Goal: Information Seeking & Learning: Learn about a topic

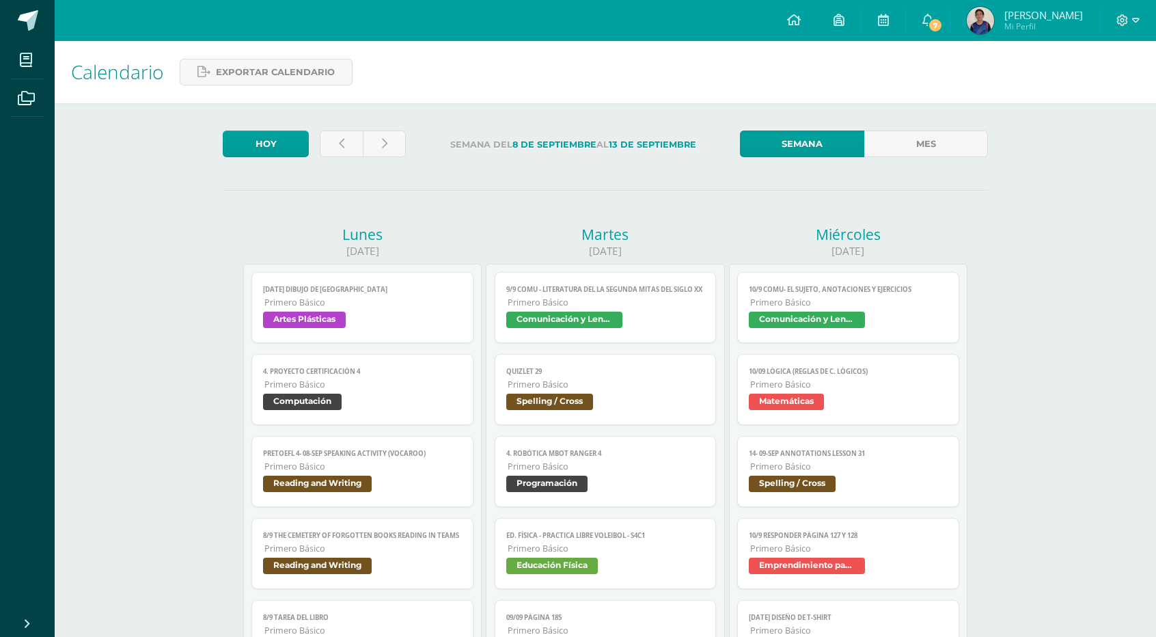
scroll to position [683, 0]
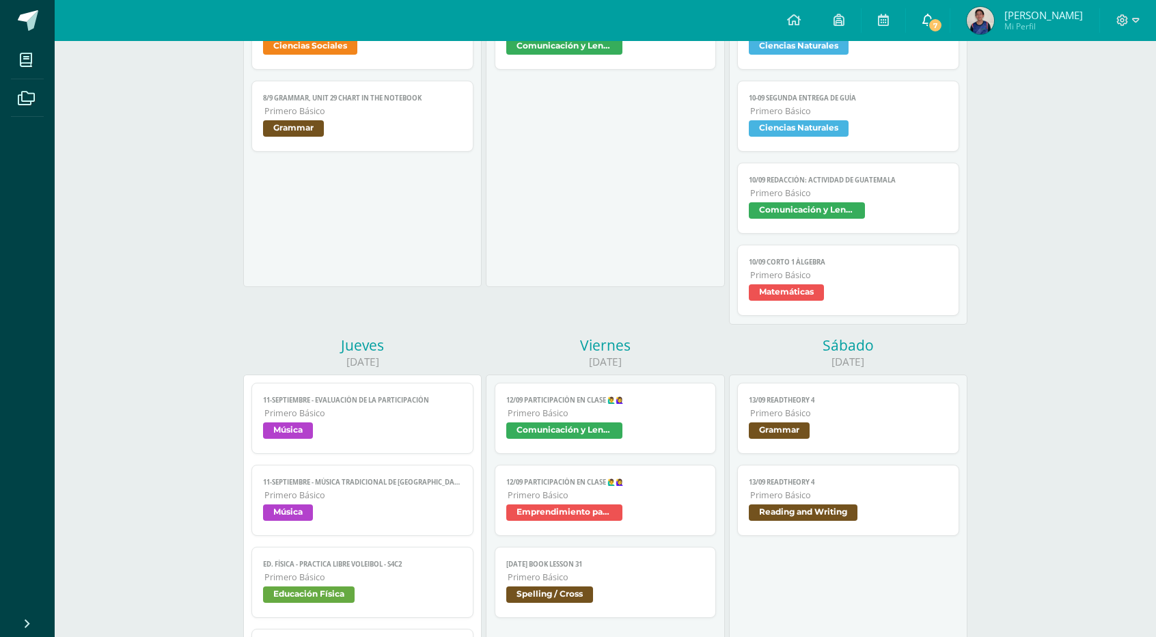
click at [933, 18] on icon at bounding box center [927, 20] width 11 height 12
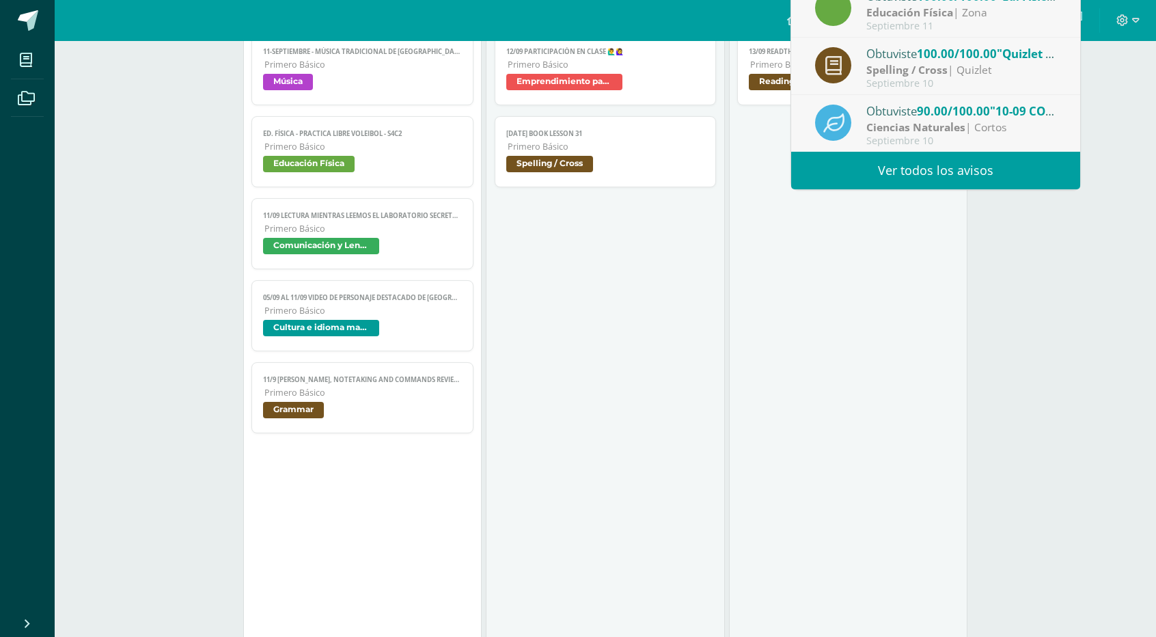
scroll to position [1123, 0]
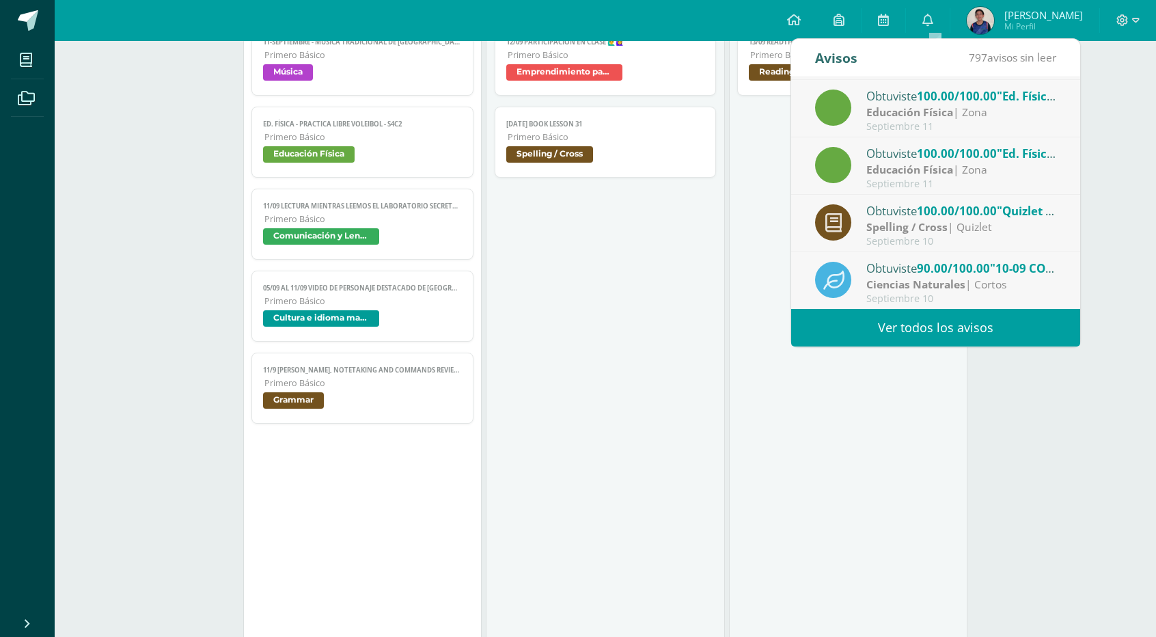
click at [441, 310] on span "Cultura e idioma maya" at bounding box center [362, 320] width 199 height 20
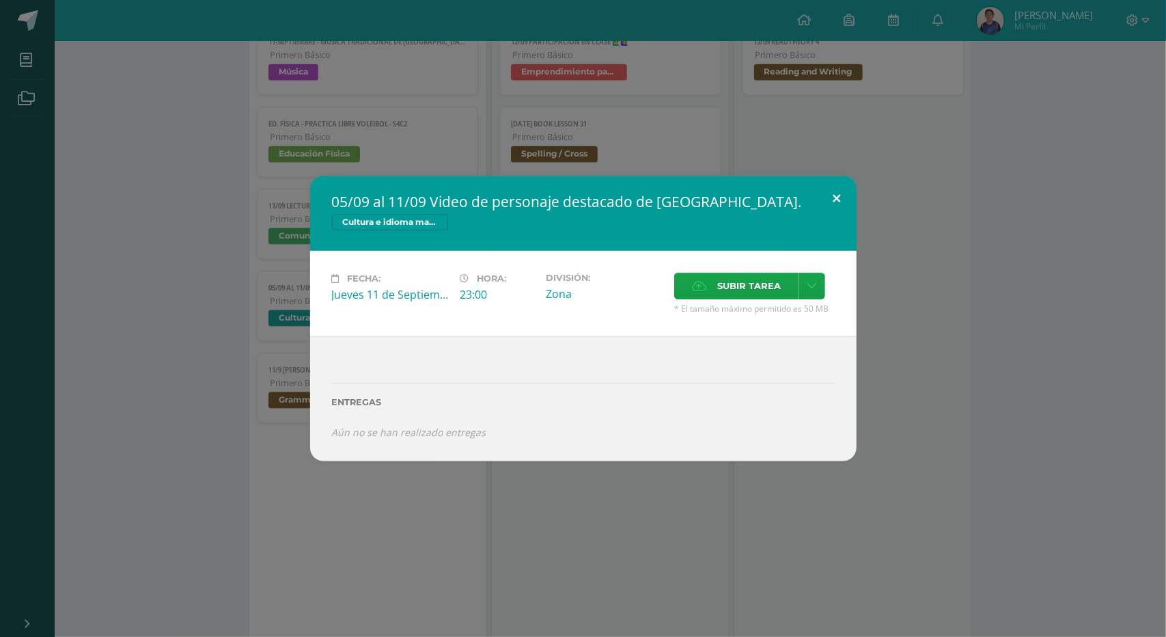
click at [841, 203] on button at bounding box center [837, 199] width 39 height 46
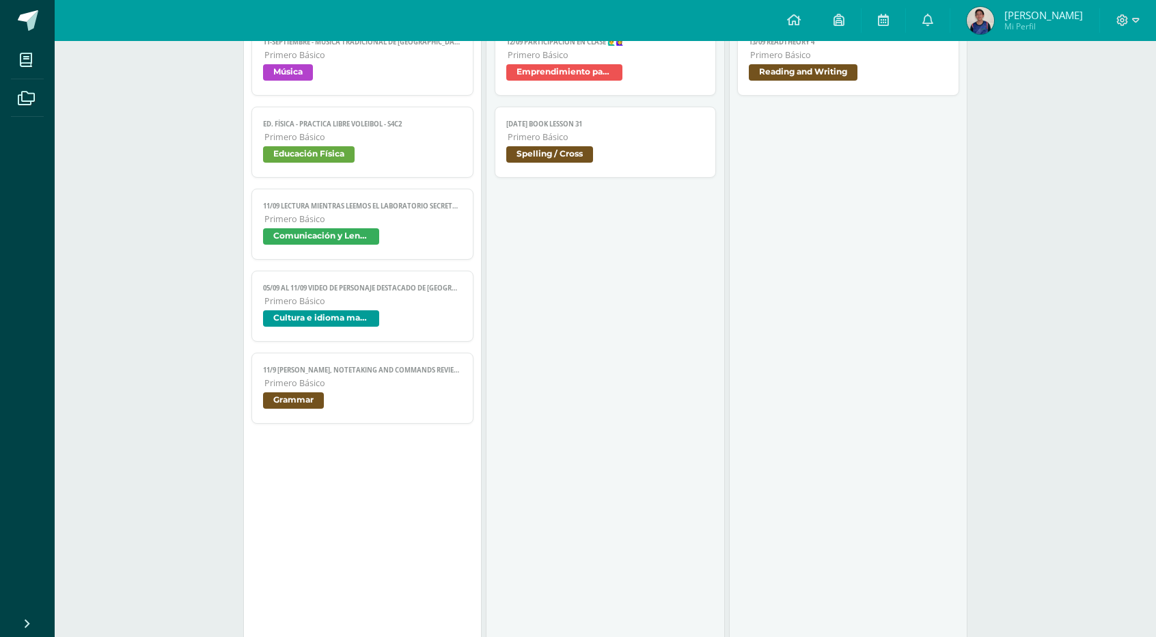
click at [392, 228] on span "Comunicación y Lenguaje" at bounding box center [362, 238] width 199 height 20
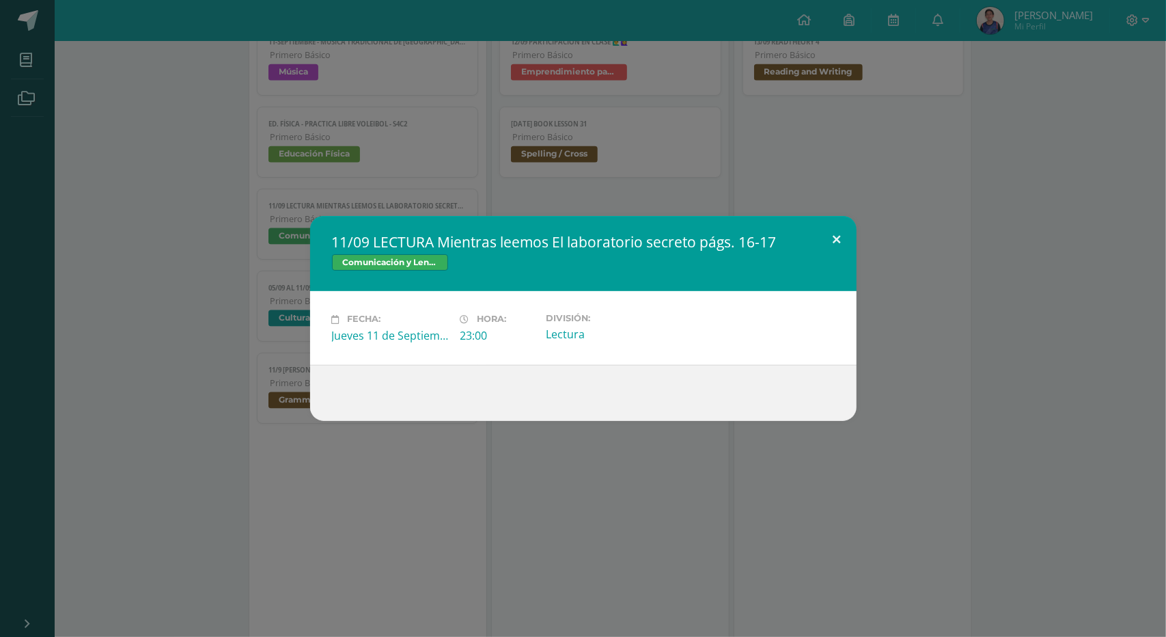
click at [838, 225] on button at bounding box center [837, 239] width 39 height 46
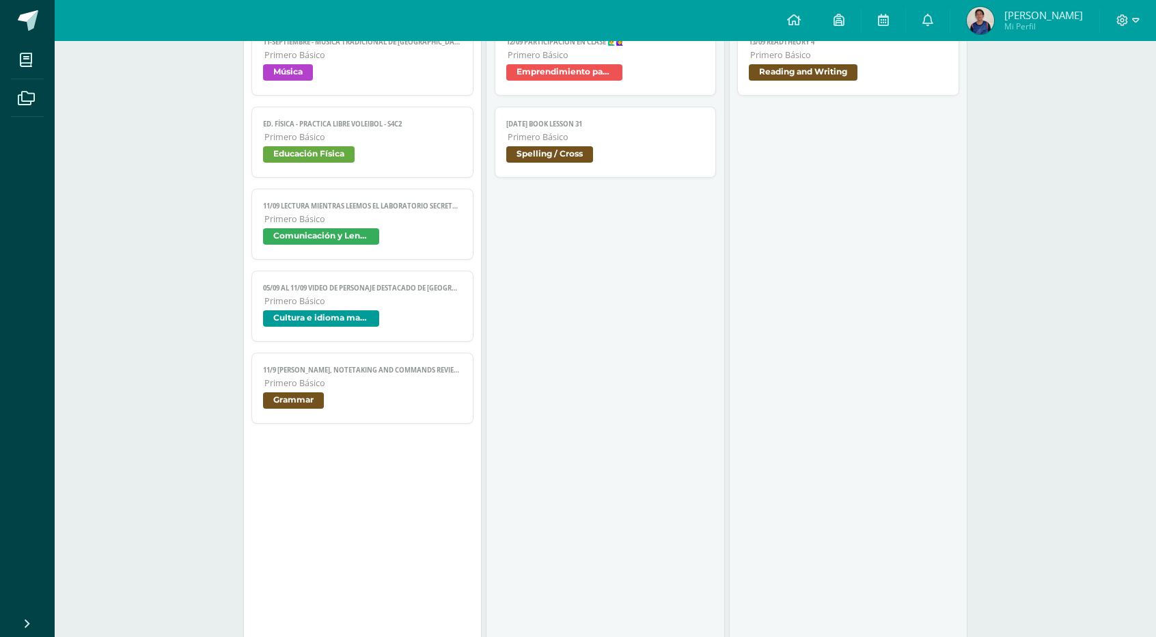
click at [421, 398] on span "Grammar" at bounding box center [362, 402] width 199 height 20
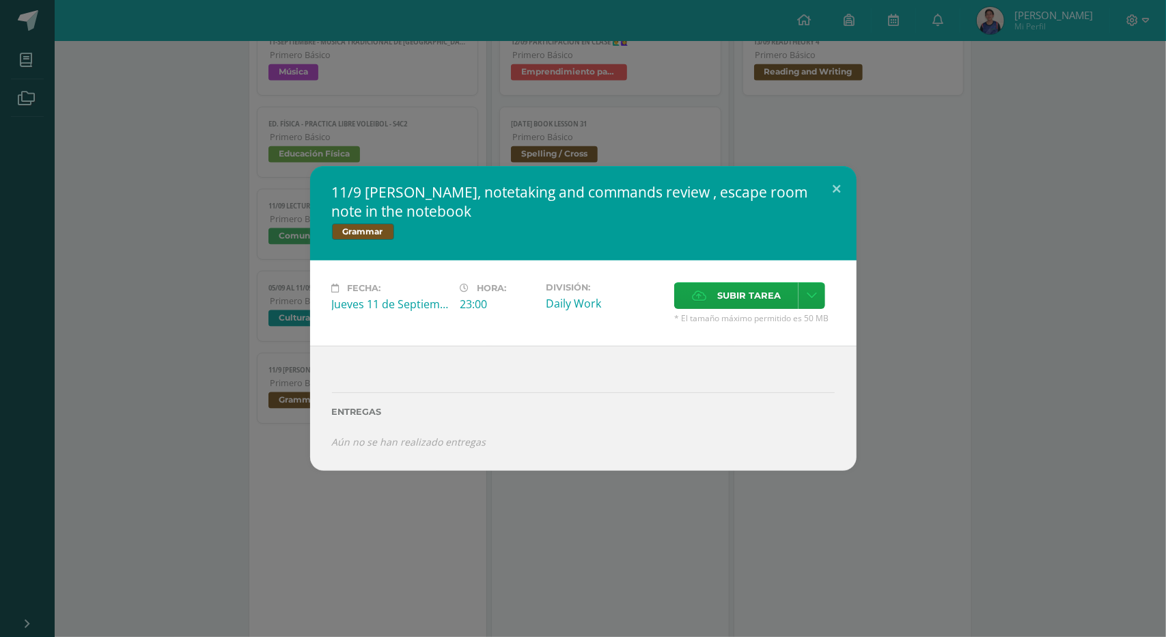
click at [858, 201] on div "11/9 [PERSON_NAME], notetaking and commands review , escape room note in the no…" at bounding box center [582, 318] width 1155 height 305
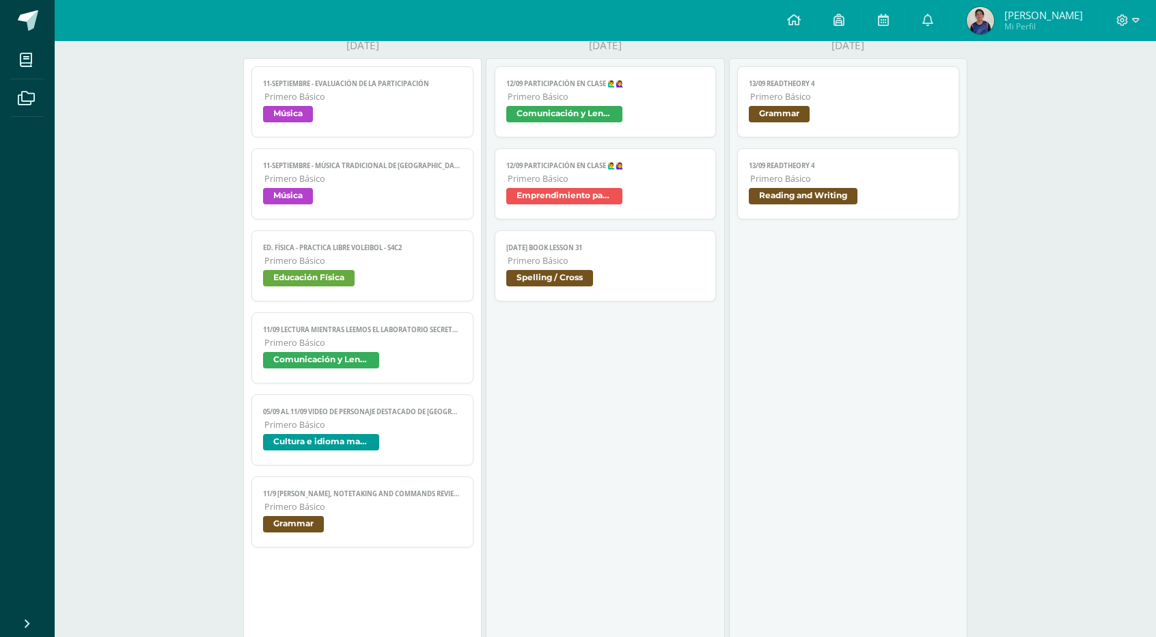
scroll to position [1003, 0]
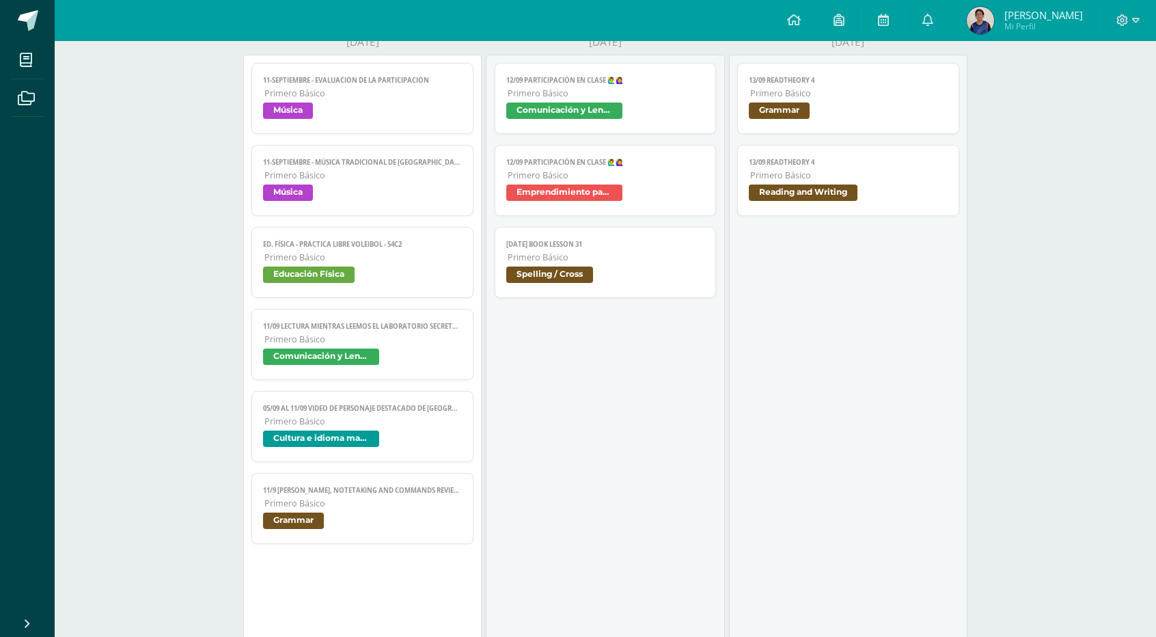
click at [656, 286] on link "[DATE] Book Lesson 31 Primero Básico Spelling / Cross" at bounding box center [606, 262] width 222 height 71
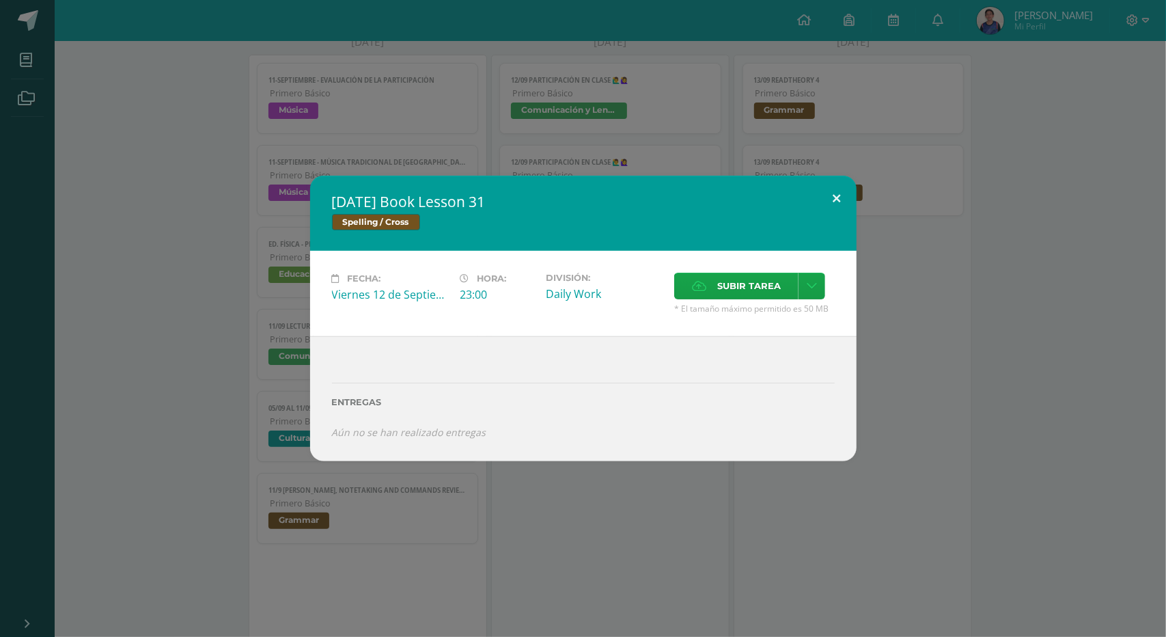
click at [843, 207] on button at bounding box center [837, 199] width 39 height 46
